Goal: Information Seeking & Learning: Learn about a topic

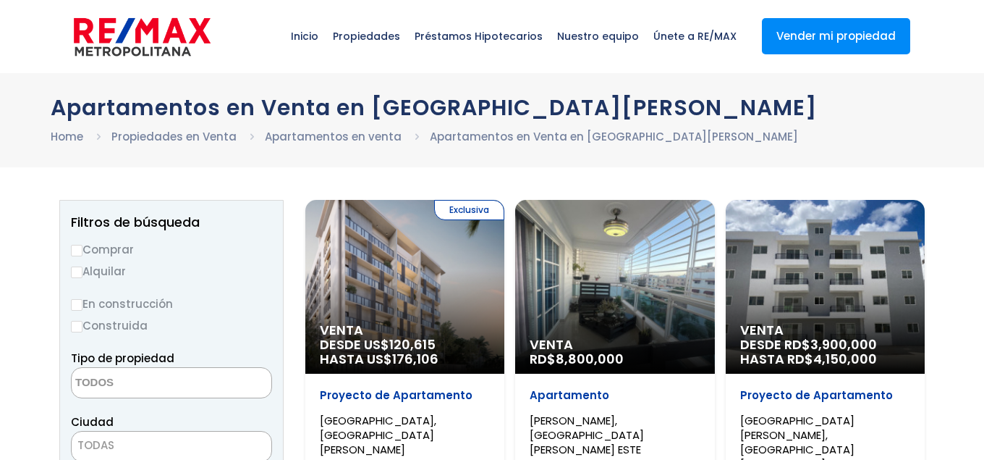
select select
click at [109, 268] on label "Alquilar" at bounding box center [171, 271] width 201 height 18
click at [83, 268] on input "Alquilar" at bounding box center [77, 272] width 12 height 12
radio input "true"
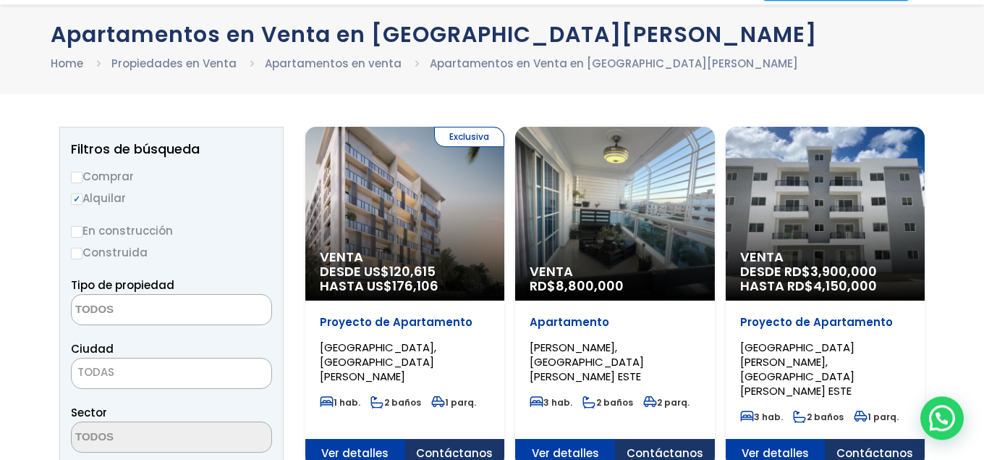
scroll to position [74, 0]
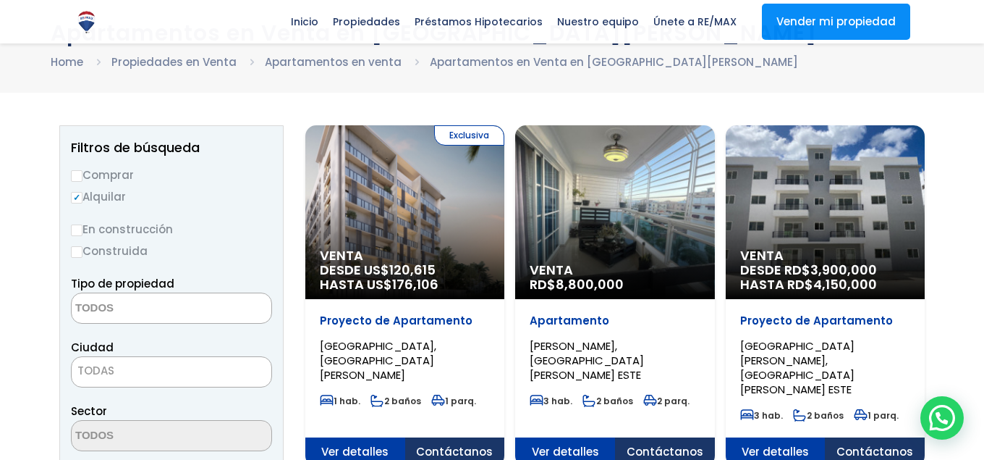
click at [151, 313] on textarea "Search" at bounding box center [142, 308] width 140 height 31
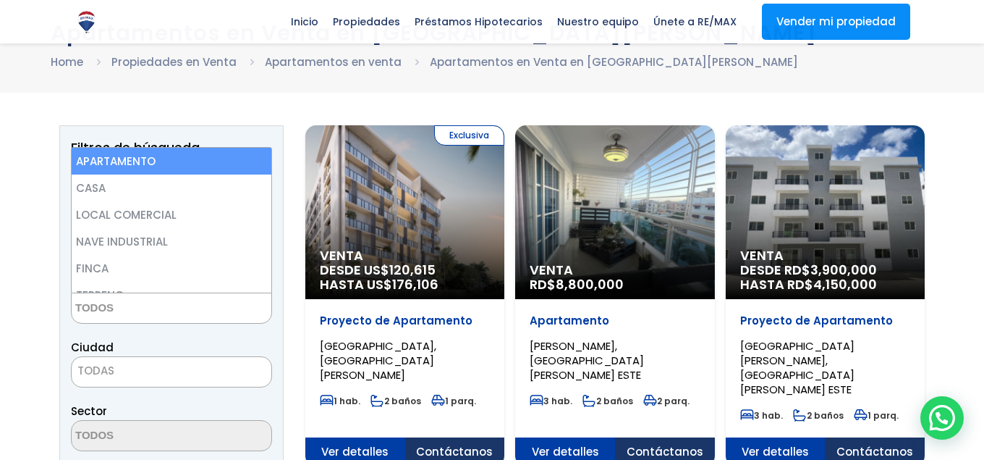
select select "apartment"
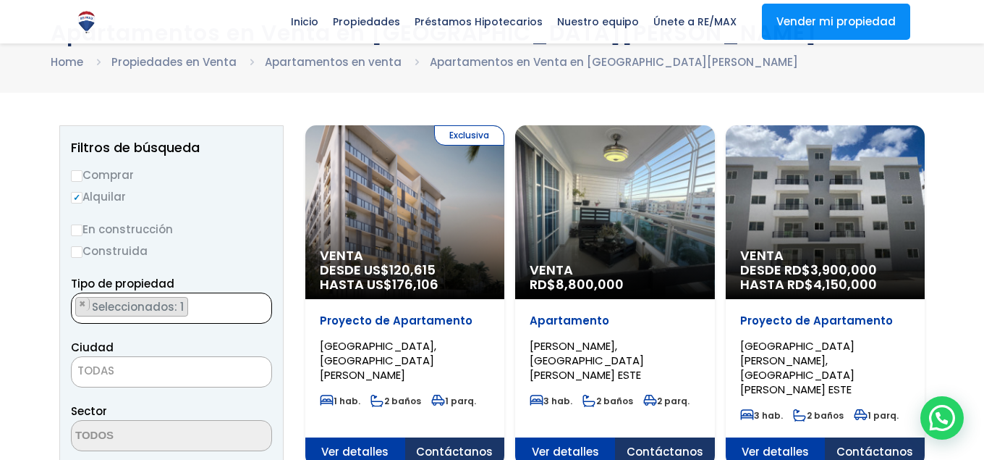
click at [168, 370] on span "TODAS" at bounding box center [172, 370] width 200 height 20
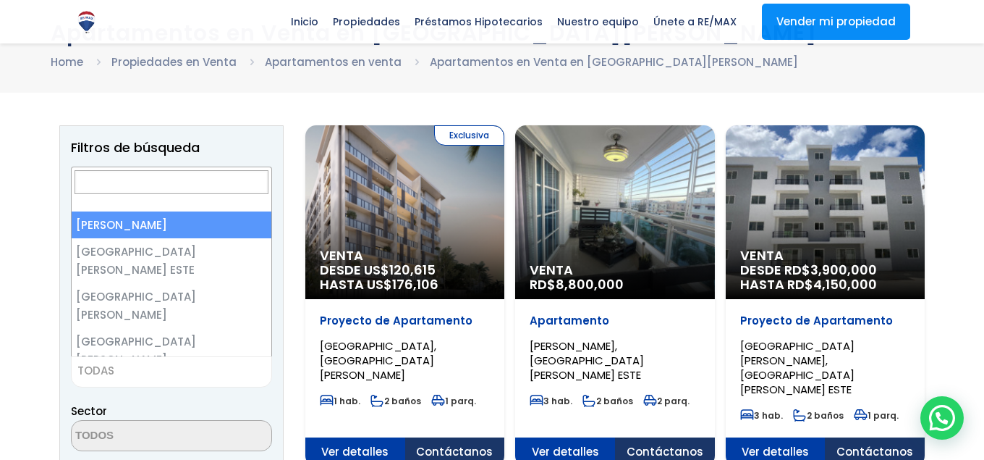
select select "1"
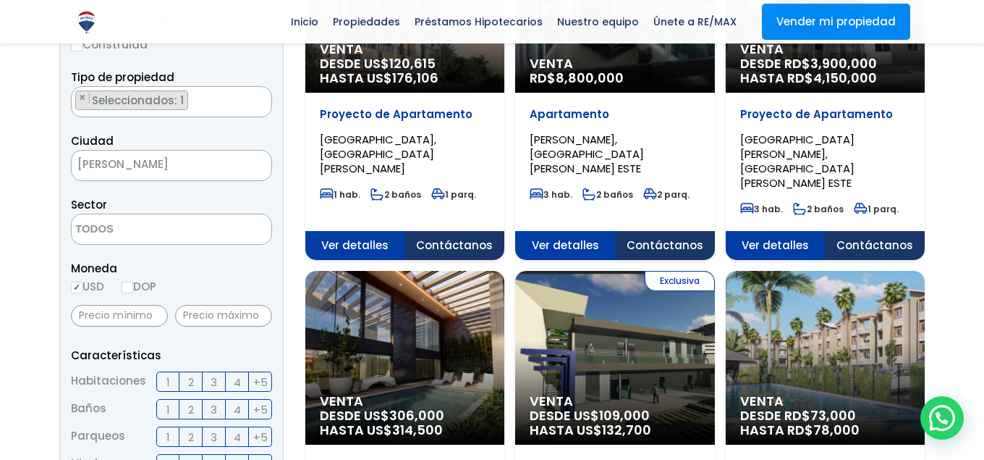
scroll to position [295, 0]
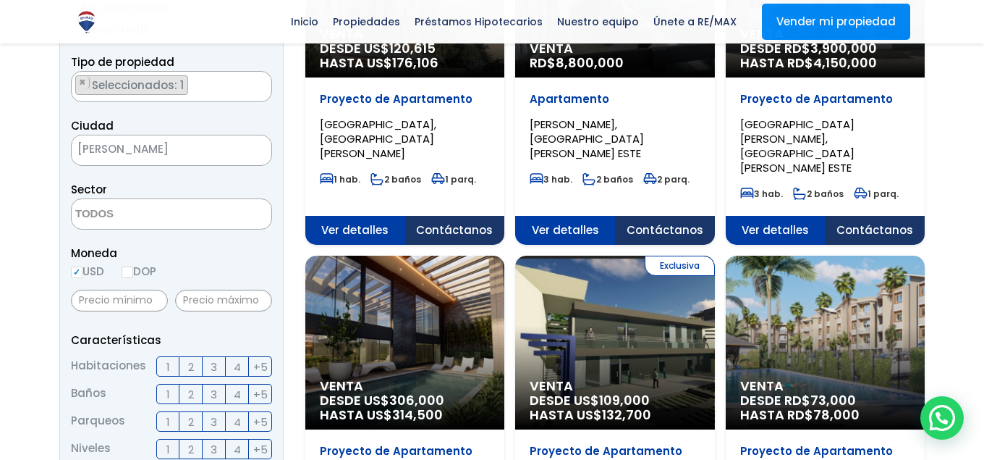
click at [207, 199] on textarea "Search" at bounding box center [142, 214] width 140 height 31
click at [219, 179] on form "Comprar Alquilar En construcción Construida Tipo de propiedad APARTAMENTO CASA …" at bounding box center [171, 408] width 201 height 929
click at [214, 301] on input "text" at bounding box center [223, 300] width 97 height 22
type input "1,000"
click at [242, 279] on div "Moneda USD DOP" at bounding box center [171, 264] width 201 height 40
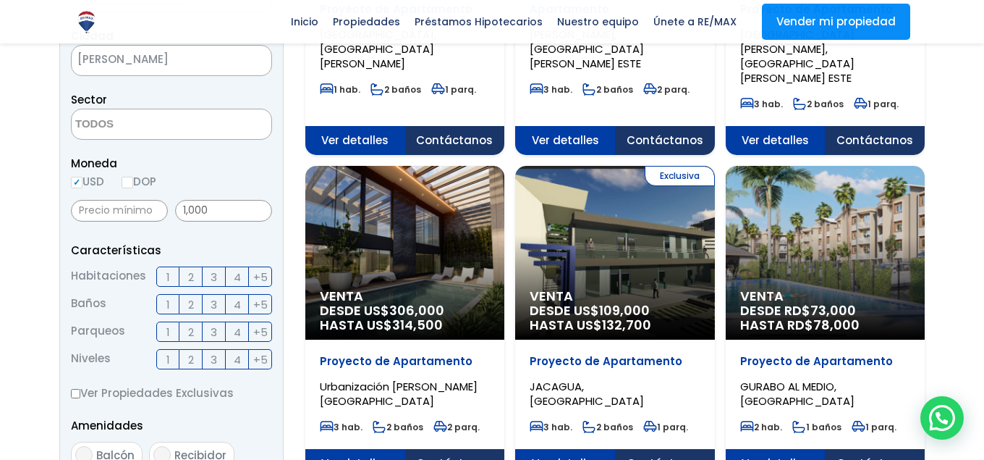
scroll to position [443, 0]
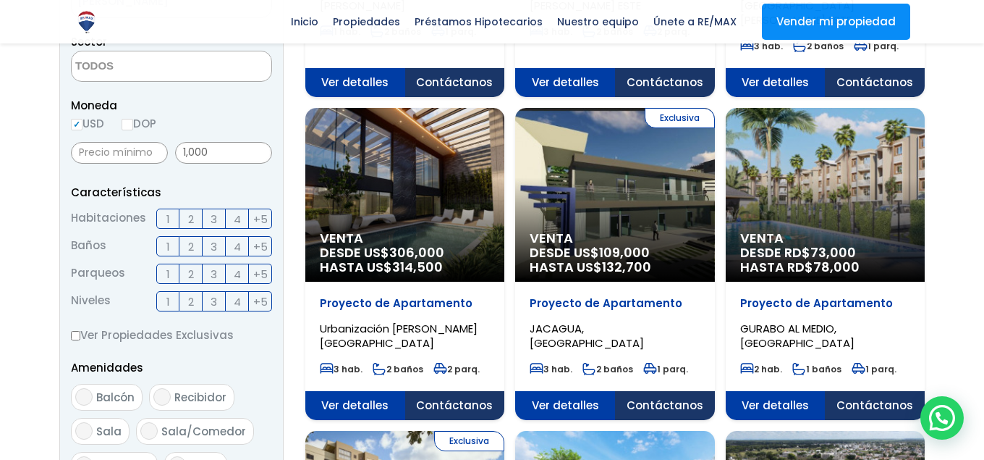
click at [187, 219] on label "2" at bounding box center [190, 218] width 23 height 20
click at [0, 0] on input "2" at bounding box center [0, 0] width 0 height 0
click at [91, 401] on input "Balcón" at bounding box center [83, 396] width 17 height 17
checkbox input "true"
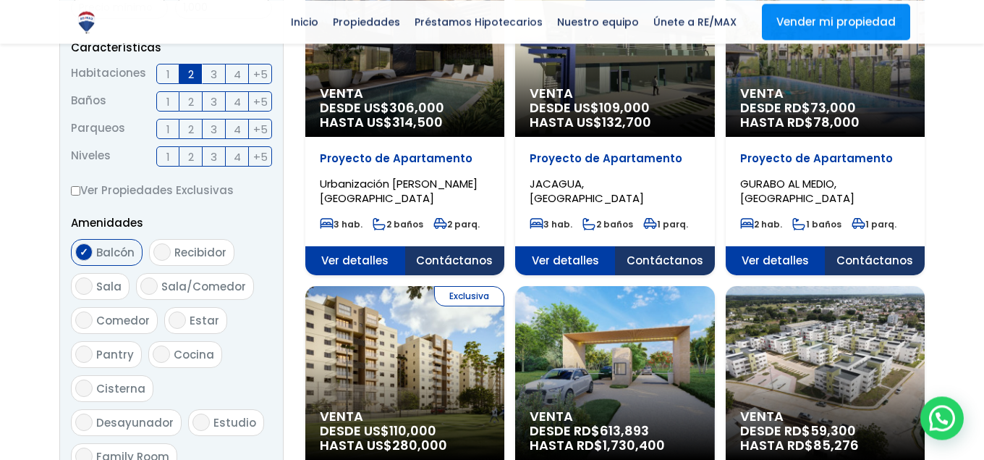
scroll to position [591, 0]
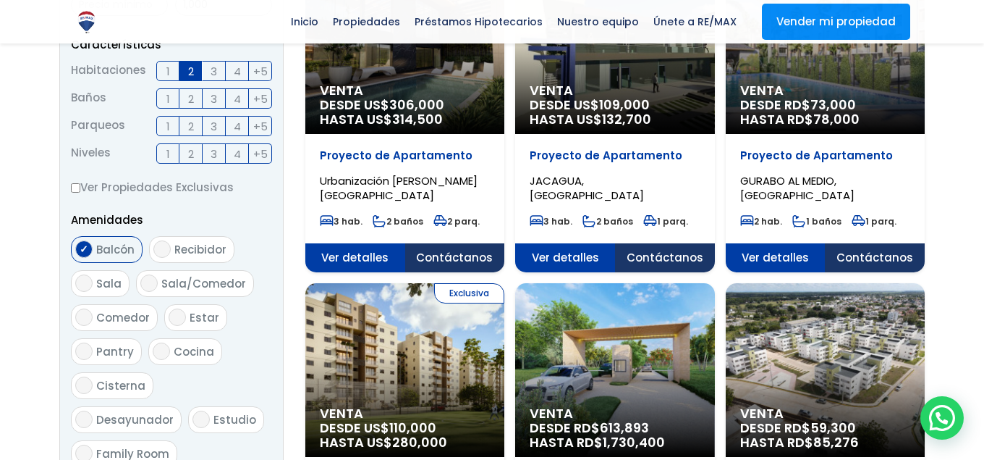
click at [190, 126] on span "2" at bounding box center [191, 126] width 6 height 18
click at [0, 0] on input "2" at bounding box center [0, 0] width 0 height 0
click at [190, 126] on span "2" at bounding box center [191, 126] width 6 height 18
click at [0, 0] on input "2" at bounding box center [0, 0] width 0 height 0
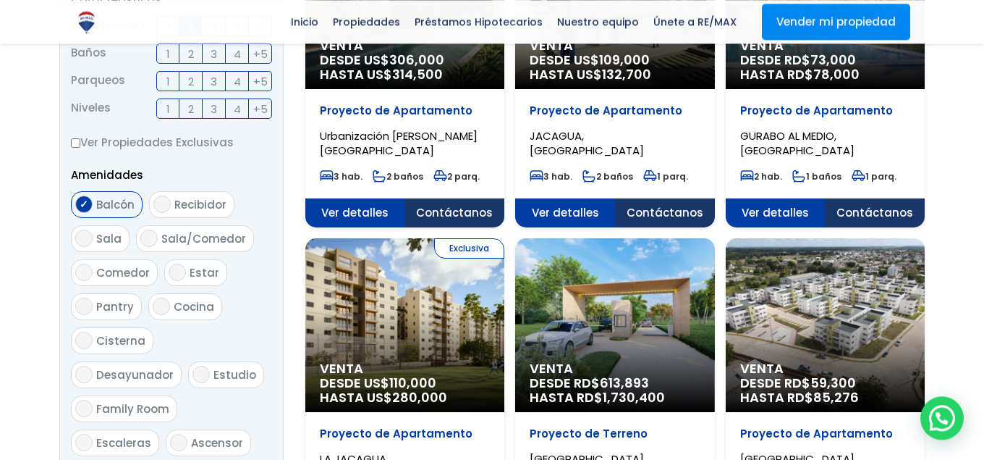
scroll to position [664, 0]
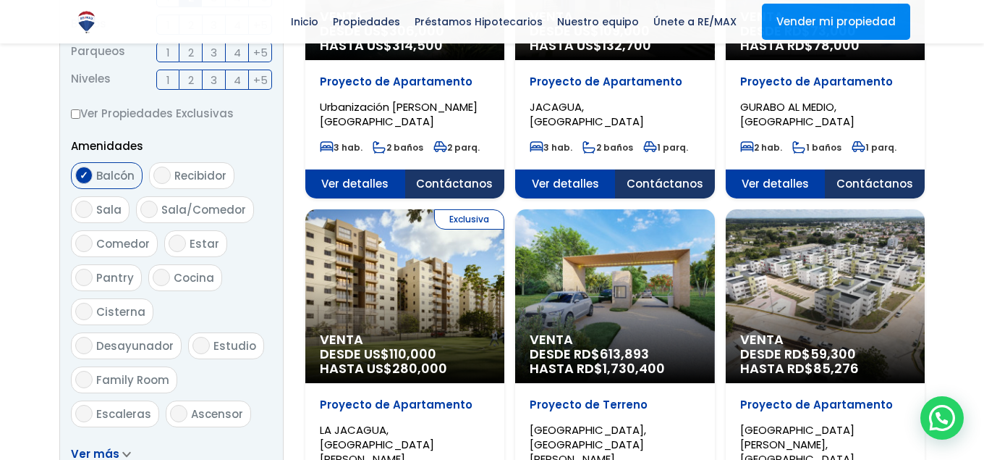
click at [182, 405] on input "Ascensor" at bounding box center [178, 413] width 17 height 17
checkbox input "true"
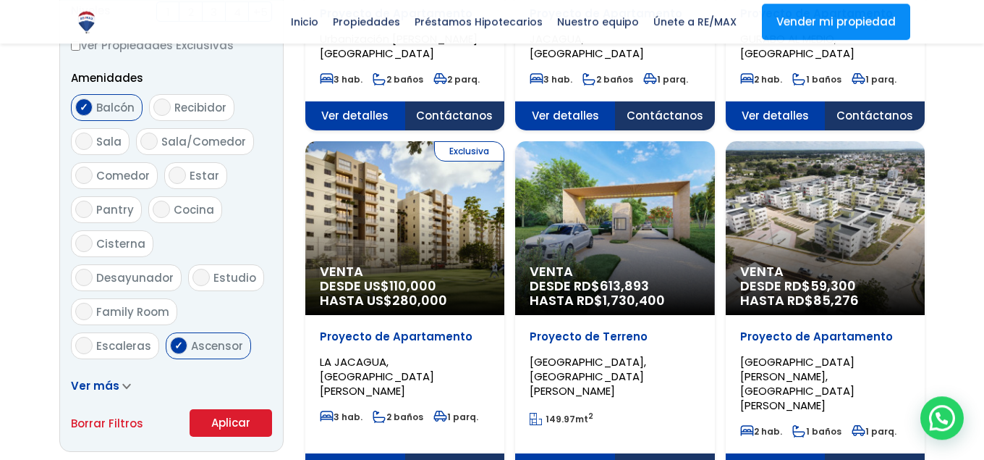
scroll to position [738, 0]
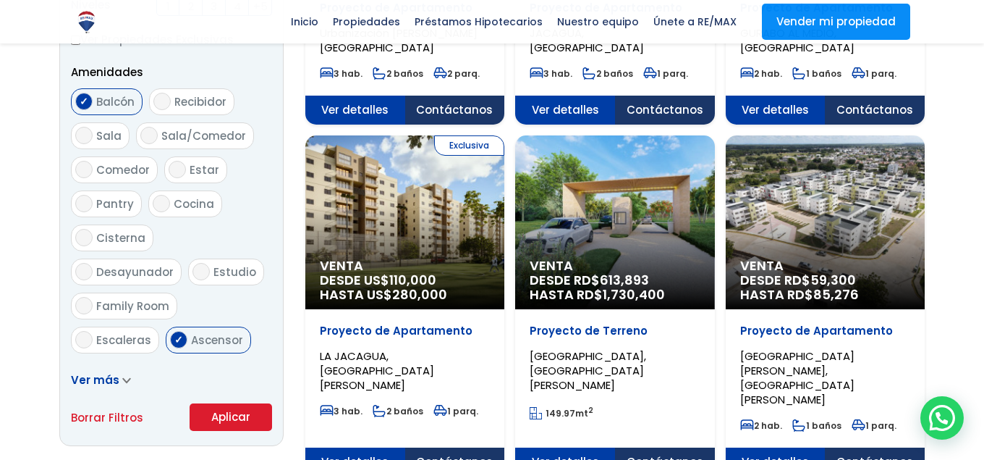
click at [246, 412] on button "Aplicar" at bounding box center [231, 417] width 83 height 28
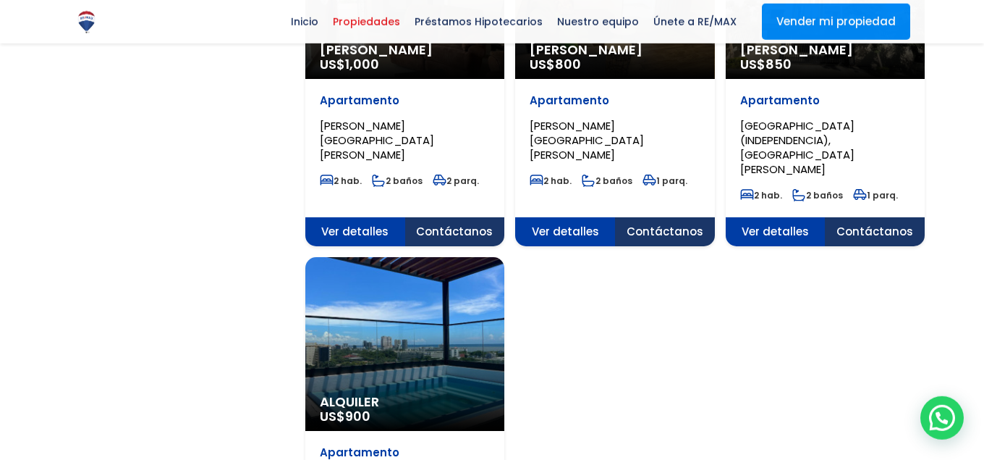
scroll to position [1624, 0]
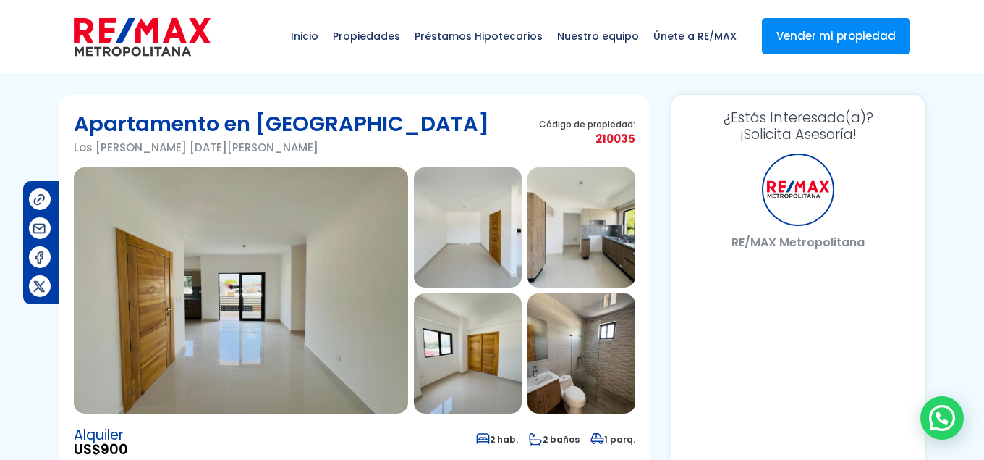
select select "DO"
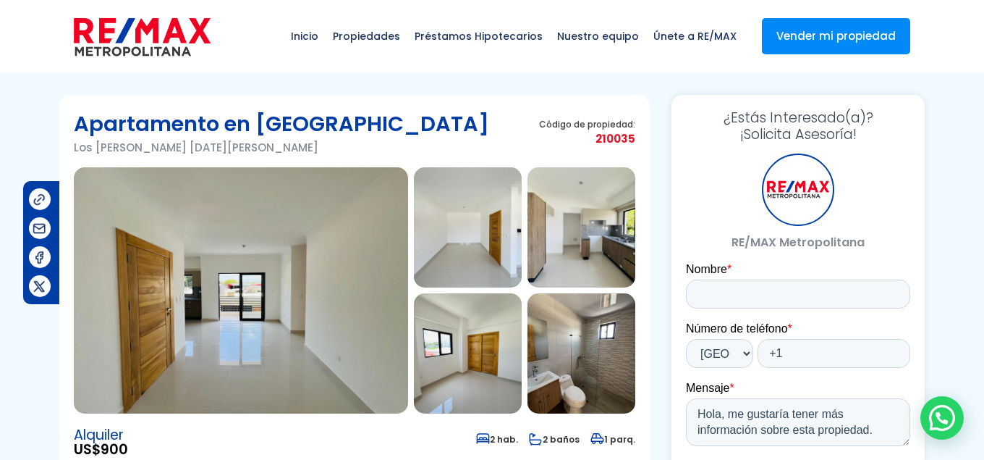
click at [369, 278] on img at bounding box center [241, 290] width 334 height 246
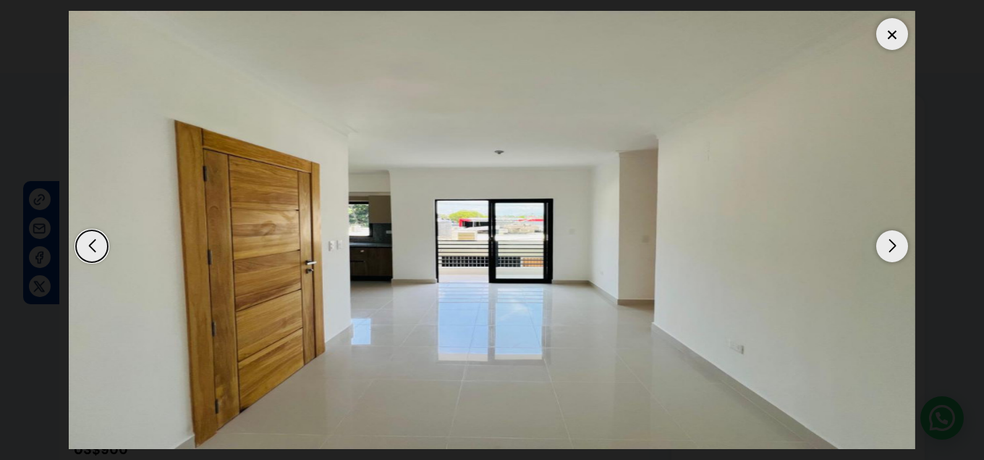
click at [898, 230] on div "Next slide" at bounding box center [892, 246] width 32 height 32
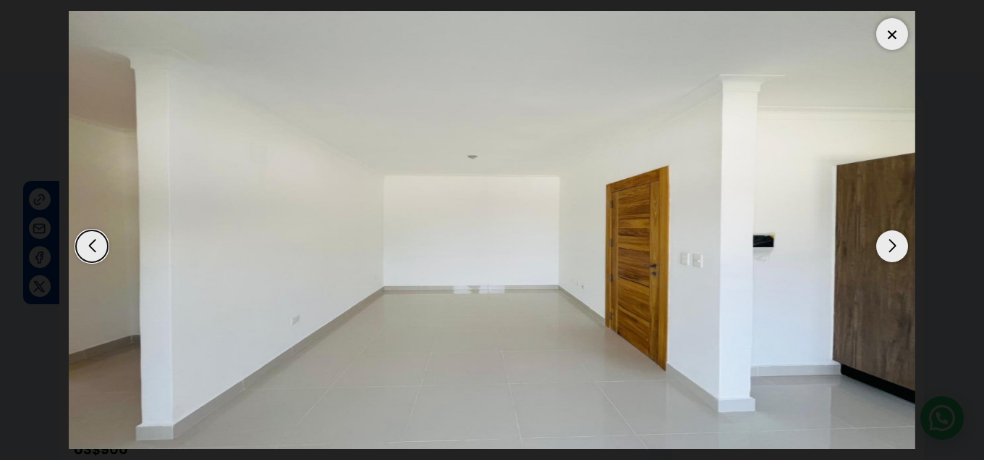
click at [898, 230] on div "Next slide" at bounding box center [892, 246] width 32 height 32
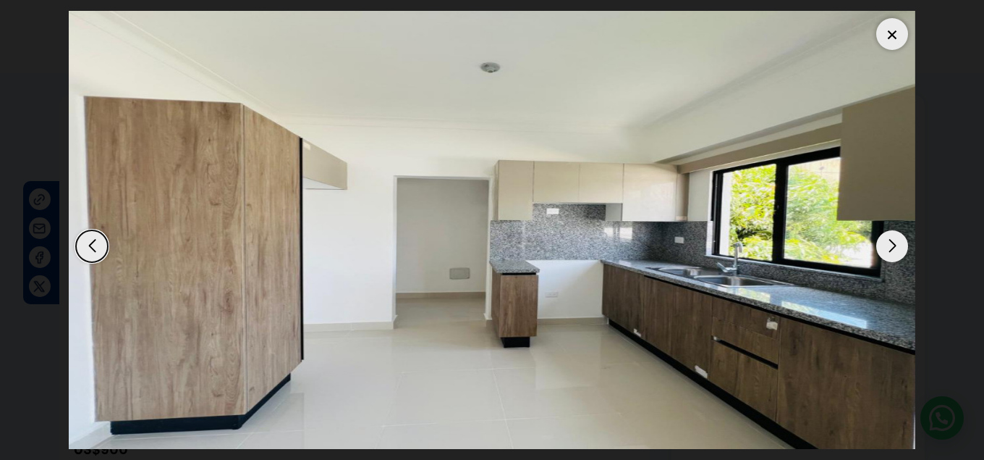
click at [898, 230] on div "Next slide" at bounding box center [892, 246] width 32 height 32
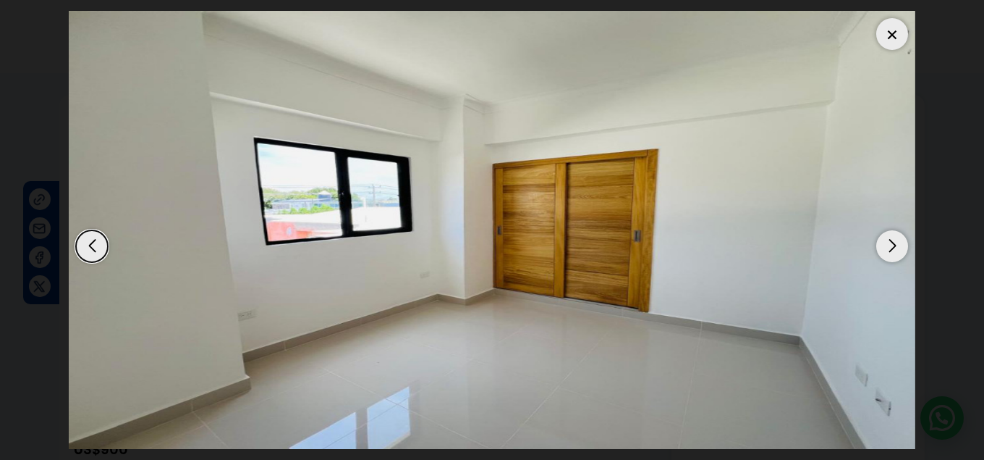
click at [898, 230] on div "Next slide" at bounding box center [892, 246] width 32 height 32
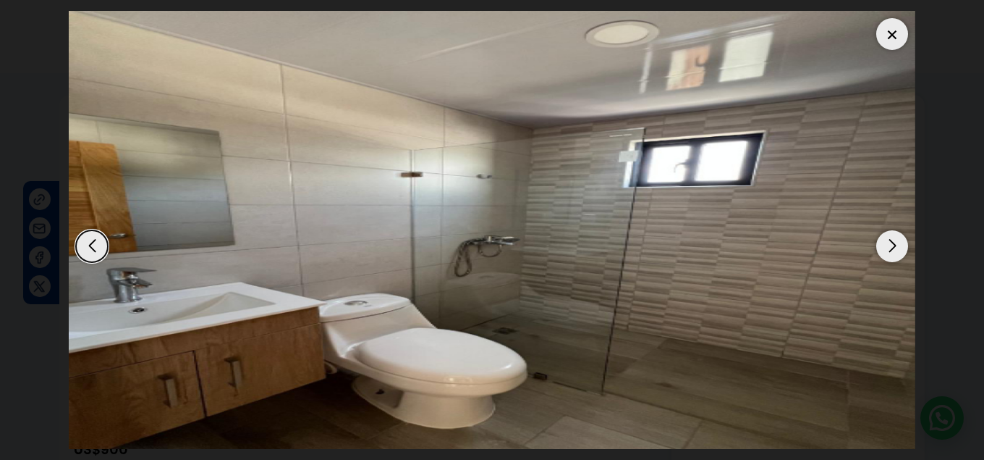
click at [898, 230] on div "Next slide" at bounding box center [892, 246] width 32 height 32
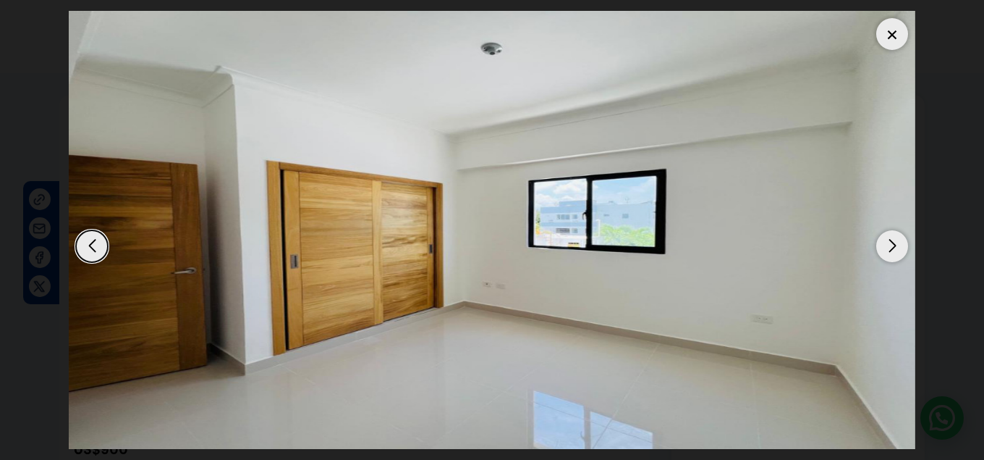
click at [898, 230] on div "Next slide" at bounding box center [892, 246] width 32 height 32
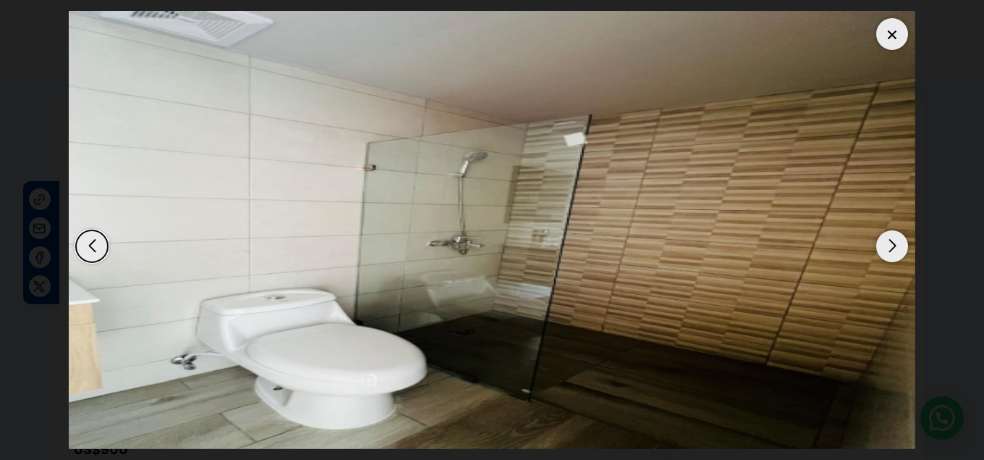
click at [926, 213] on dialog at bounding box center [492, 230] width 868 height 460
click at [884, 22] on div at bounding box center [892, 34] width 32 height 32
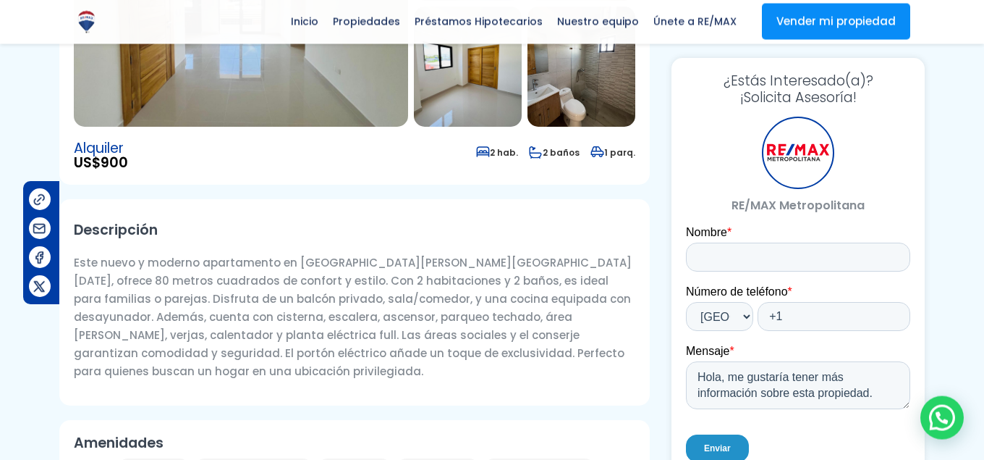
scroll to position [295, 0]
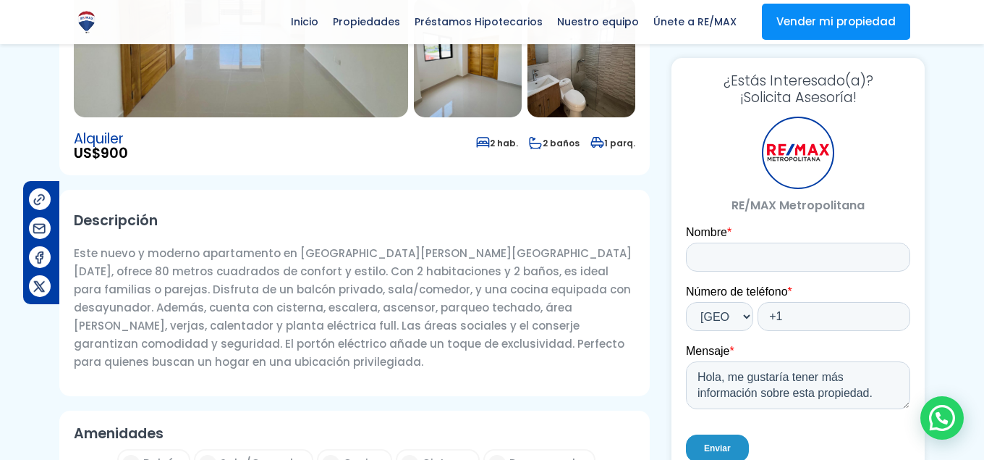
click at [559, 368] on div "Descripción Este nuevo y moderno apartamento en Los Prados, Santo Domingo, ofre…" at bounding box center [354, 293] width 591 height 206
click at [940, 419] on div at bounding box center [942, 417] width 43 height 43
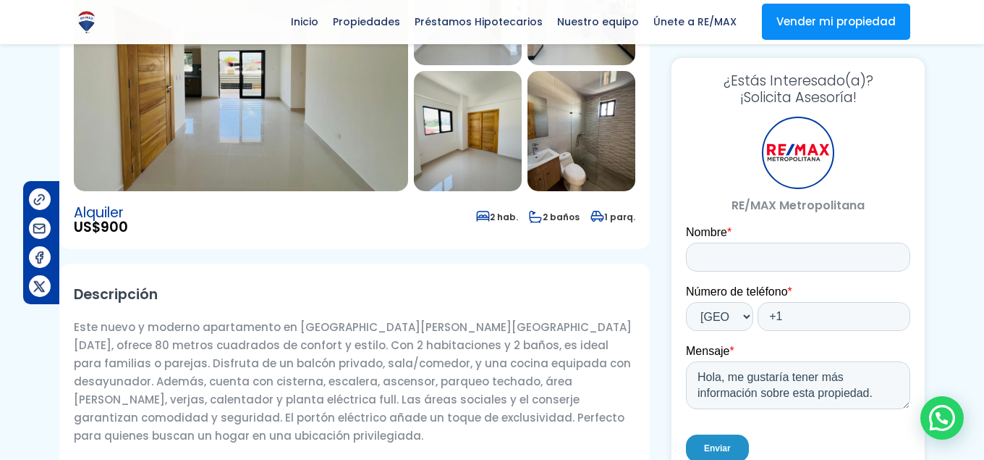
scroll to position [74, 0]
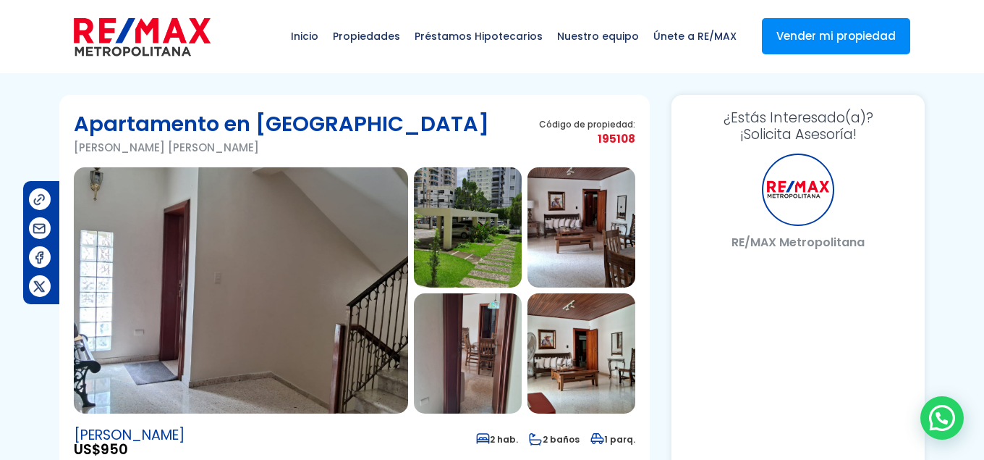
select select "DO"
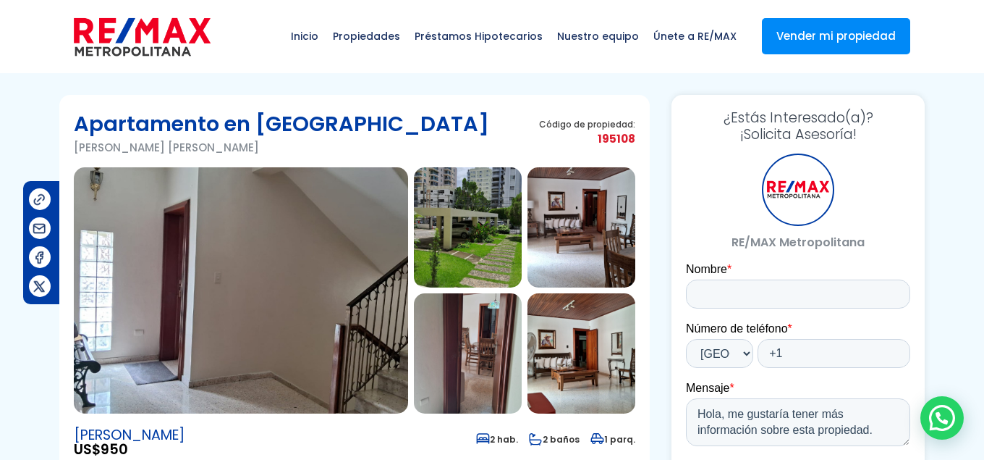
scroll to position [148, 0]
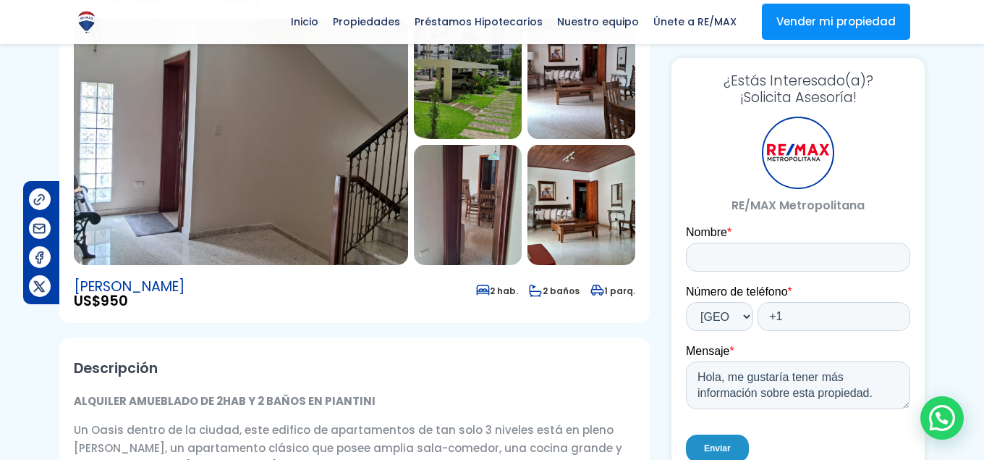
click at [488, 180] on img at bounding box center [468, 205] width 108 height 120
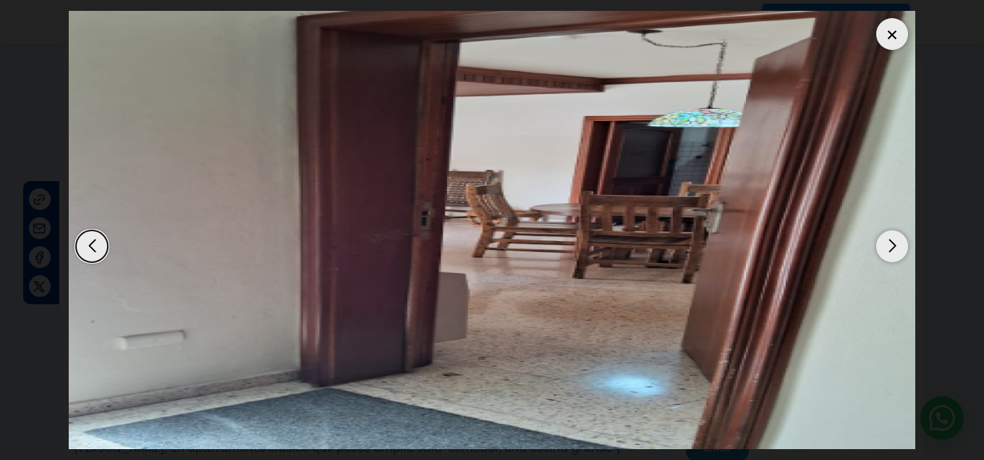
click at [892, 241] on div "Next slide" at bounding box center [892, 246] width 32 height 32
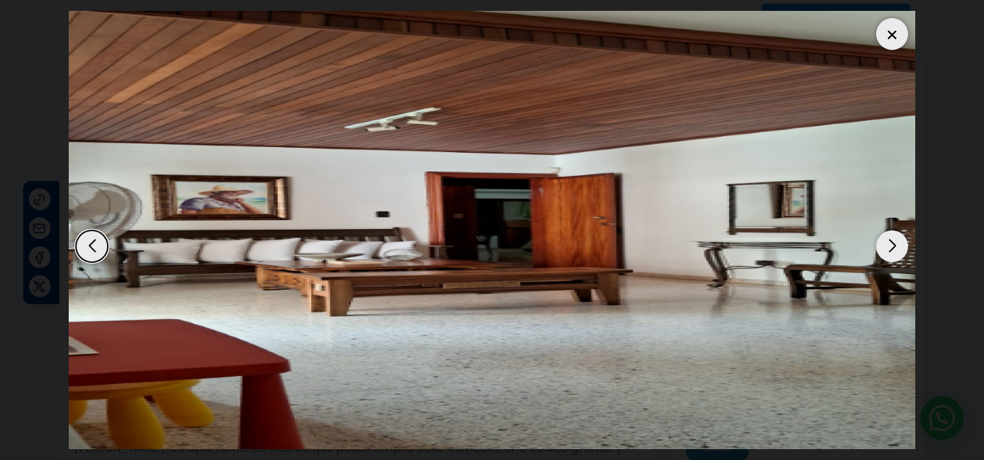
click at [892, 241] on div "Next slide" at bounding box center [892, 246] width 32 height 32
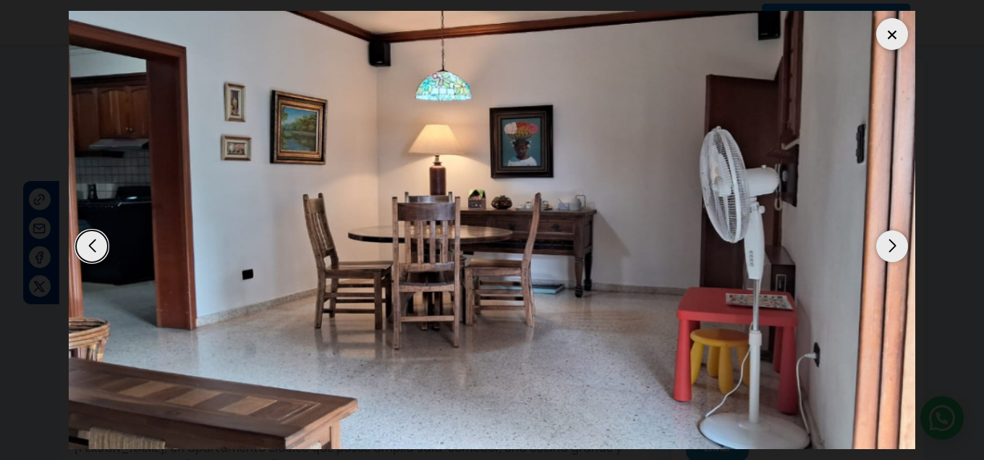
click at [892, 241] on div "Next slide" at bounding box center [892, 246] width 32 height 32
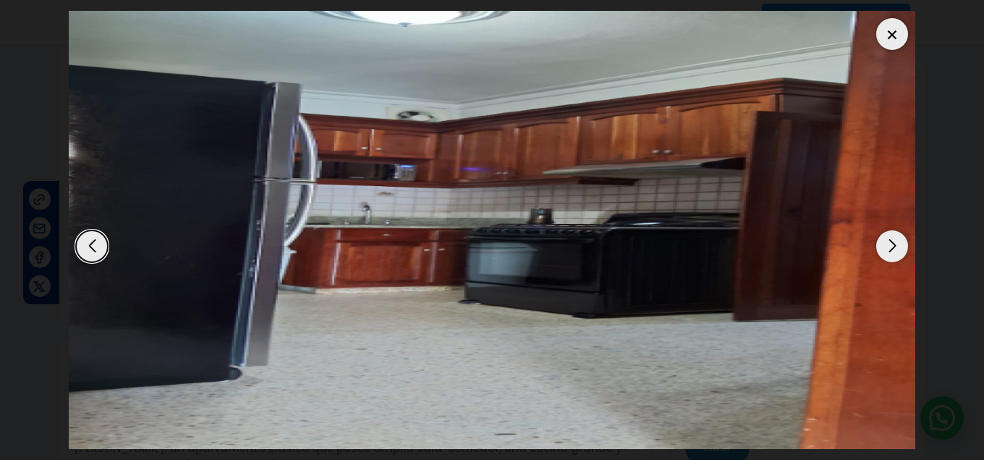
click at [892, 241] on div "Next slide" at bounding box center [892, 246] width 32 height 32
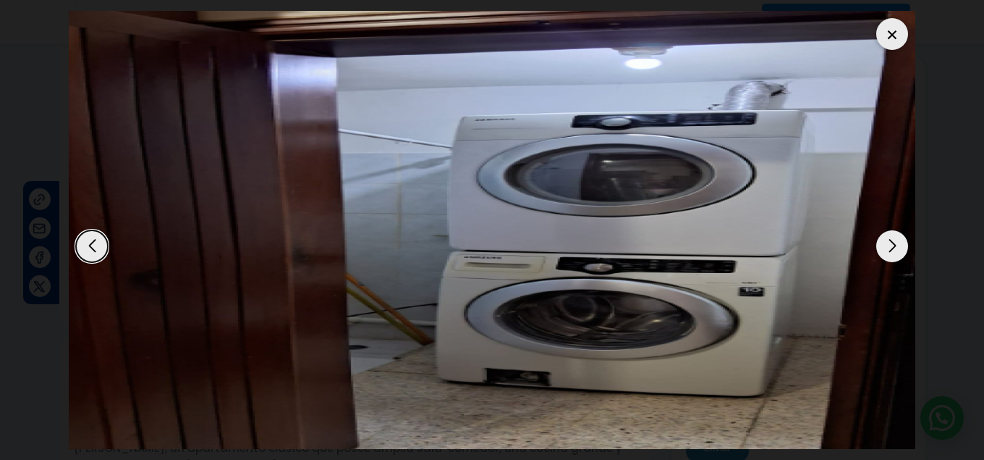
click at [894, 240] on div "Next slide" at bounding box center [892, 246] width 32 height 32
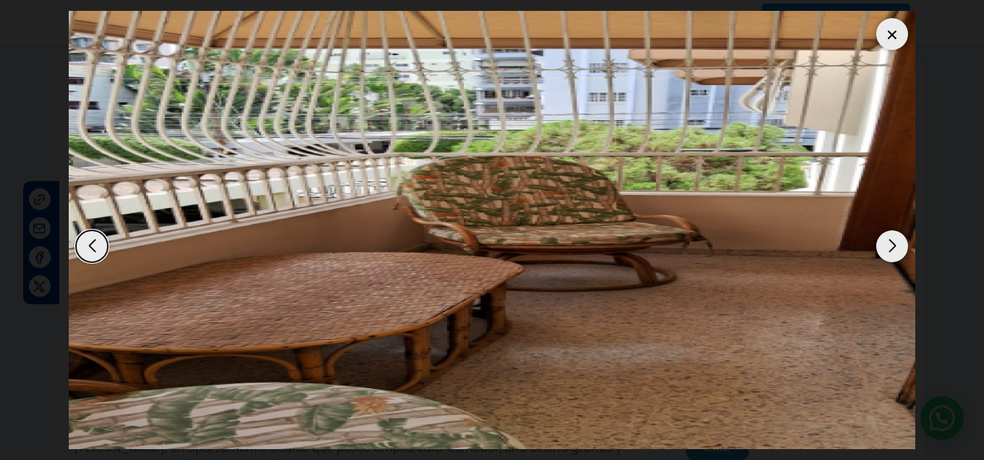
click at [894, 240] on div "Next slide" at bounding box center [892, 246] width 32 height 32
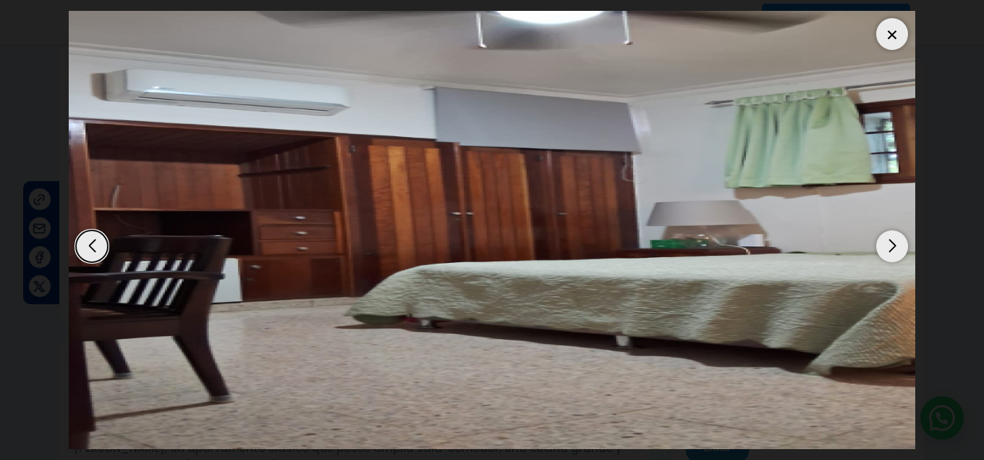
click at [926, 219] on dialog at bounding box center [492, 230] width 868 height 460
